Goal: Task Accomplishment & Management: Use online tool/utility

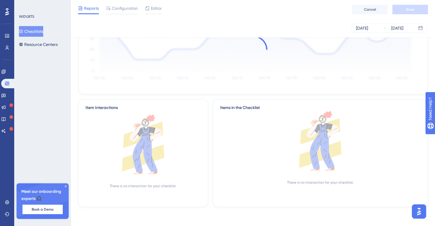
click at [37, 36] on button "Checklists" at bounding box center [31, 31] width 24 height 11
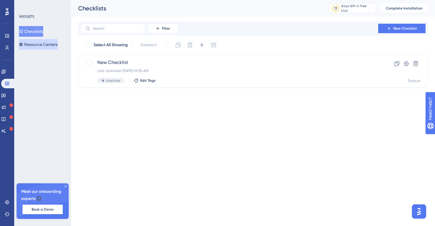
click at [37, 43] on button "Resource Centers" at bounding box center [38, 44] width 39 height 11
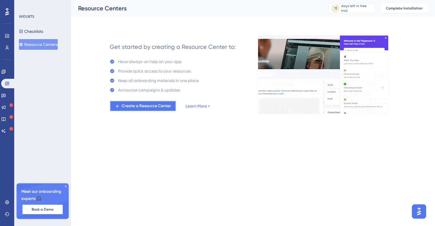
click at [127, 107] on span "Create a Resource Center" at bounding box center [146, 105] width 49 height 7
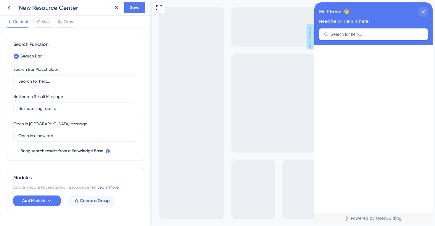
scroll to position [97, 0]
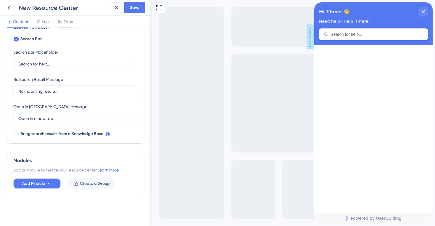
click at [38, 184] on span "Add Module" at bounding box center [33, 183] width 23 height 7
